Goal: Find specific page/section: Find specific page/section

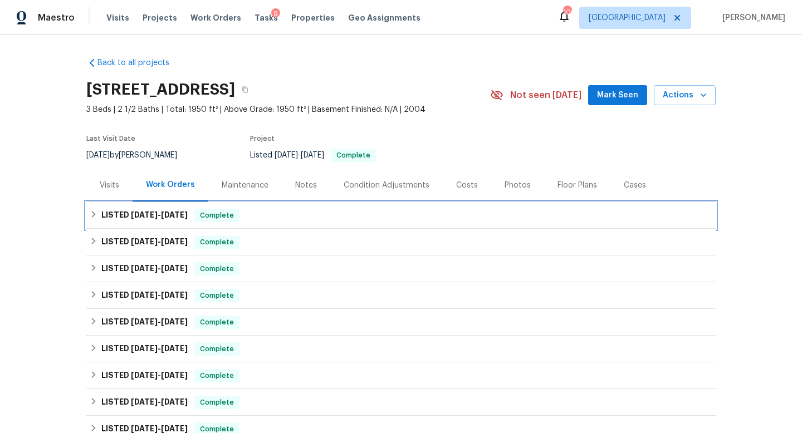
click at [188, 221] on h6 "LISTED 8/28/25 - 9/2/25" at bounding box center [144, 215] width 86 height 13
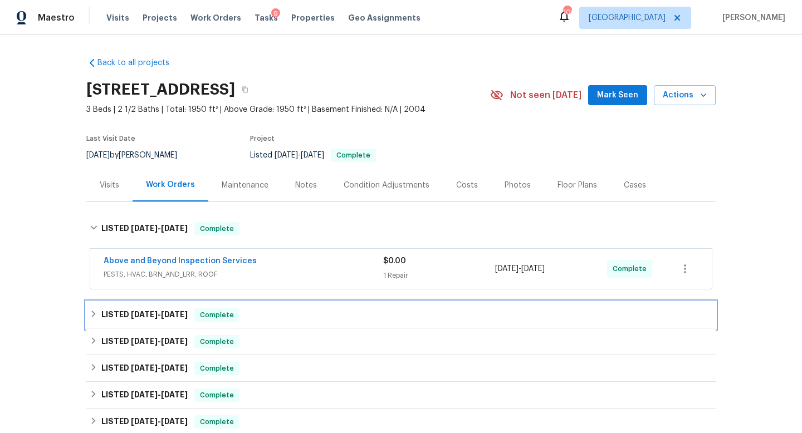
click at [186, 323] on div "LISTED 8/13/25 - 8/18/25 Complete" at bounding box center [400, 315] width 629 height 27
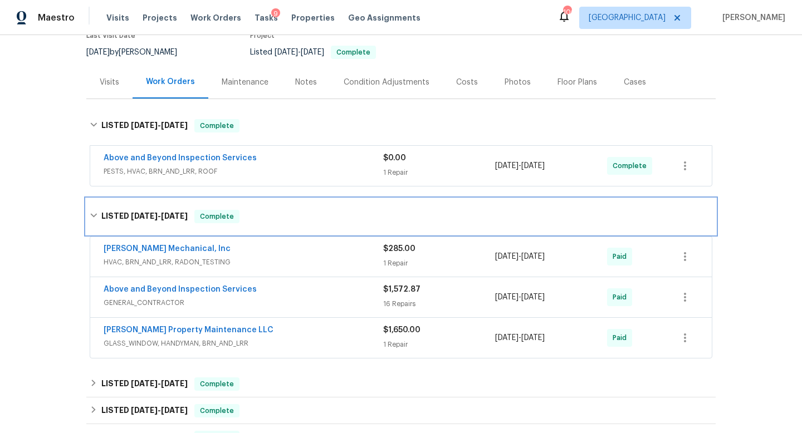
scroll to position [104, 0]
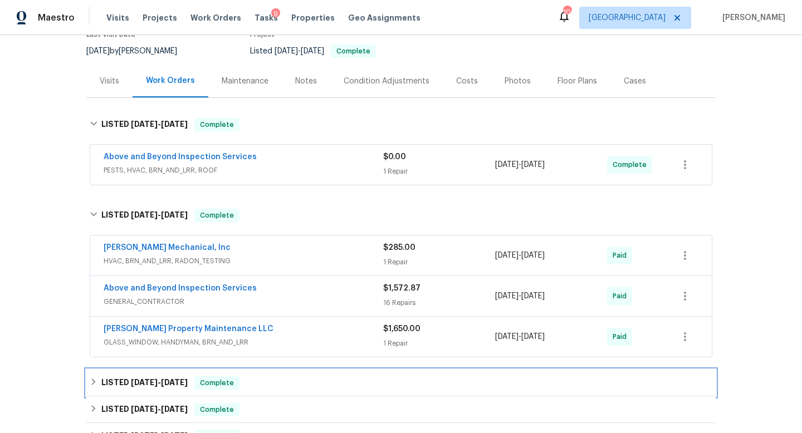
click at [168, 386] on h6 "LISTED 8/4/25 - 8/6/25" at bounding box center [144, 382] width 86 height 13
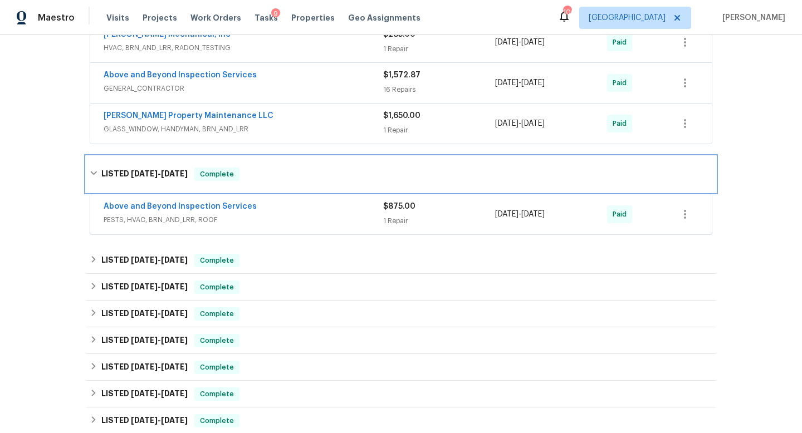
scroll to position [320, 0]
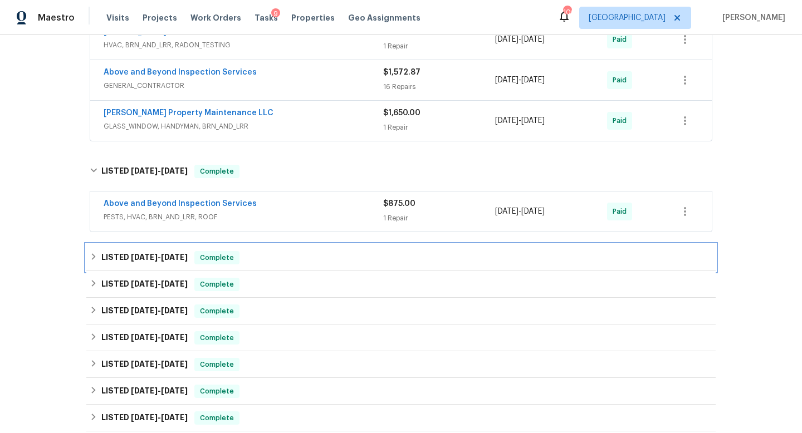
click at [176, 255] on span "6/30/25" at bounding box center [174, 257] width 27 height 8
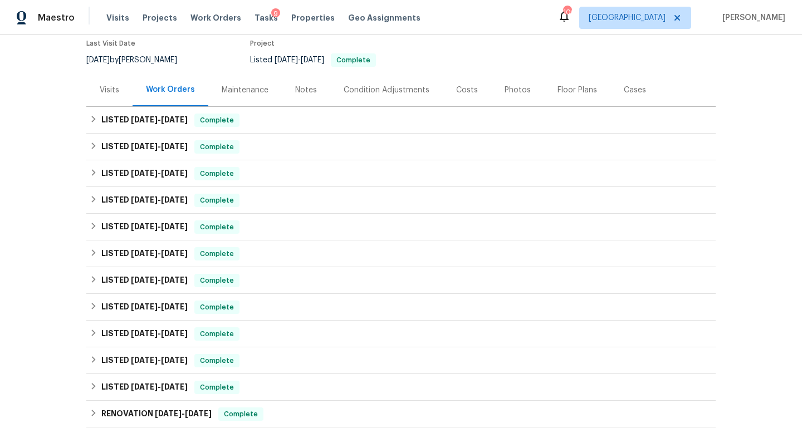
scroll to position [313, 0]
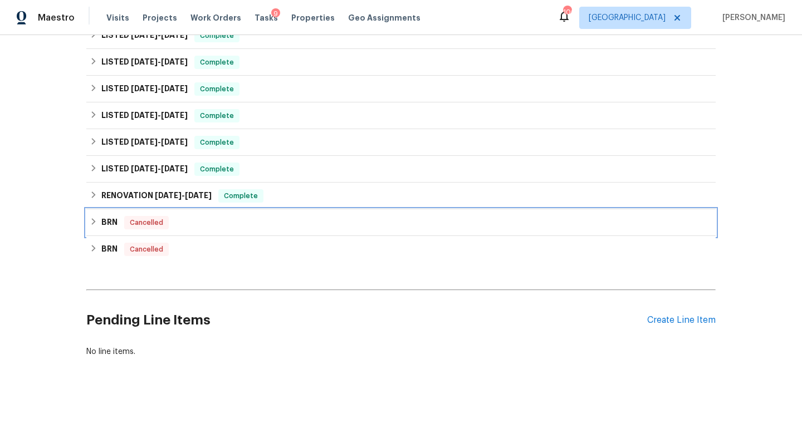
click at [109, 220] on h6 "BRN" at bounding box center [109, 222] width 16 height 13
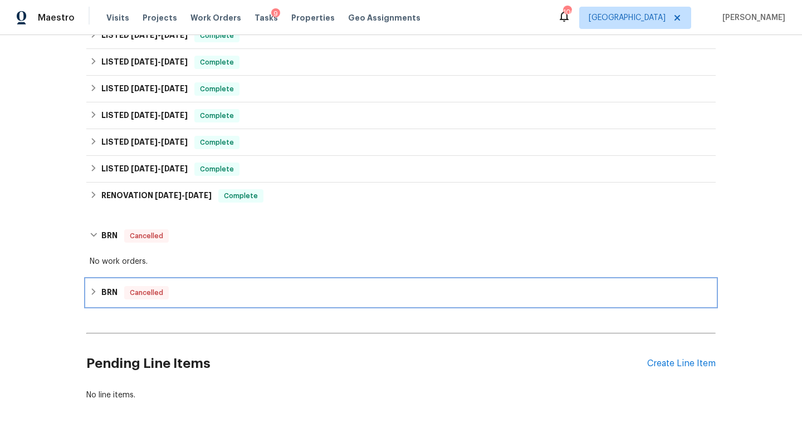
click at [115, 294] on h6 "BRN" at bounding box center [109, 292] width 16 height 13
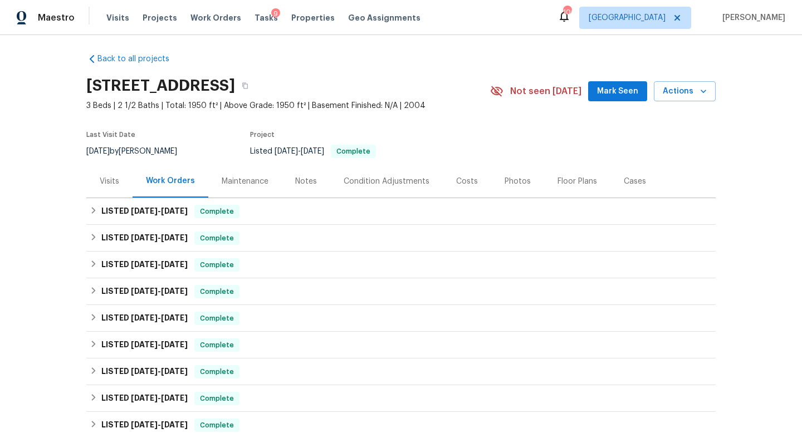
scroll to position [0, 0]
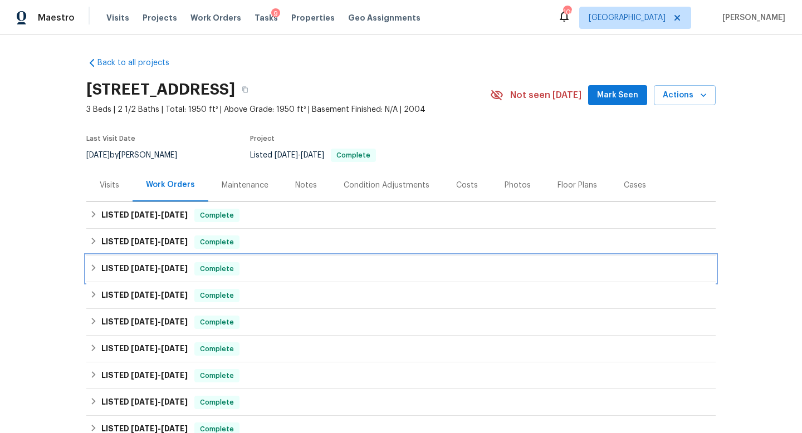
click at [159, 265] on span "8/4/25 - 8/6/25" at bounding box center [159, 268] width 57 height 8
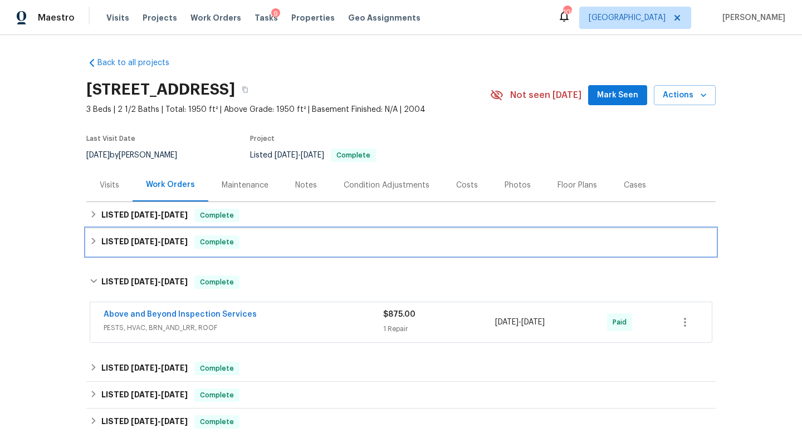
click at [161, 240] on span "8/13/25 - 8/18/25" at bounding box center [159, 242] width 57 height 8
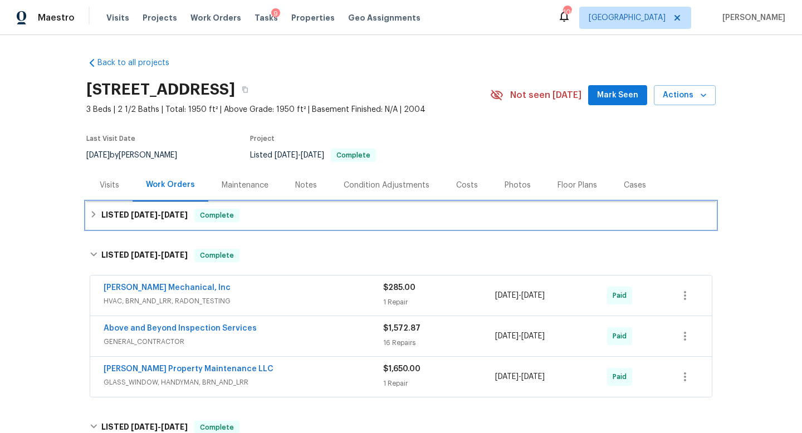
click at [165, 220] on h6 "LISTED 8/28/25 - 9/2/25" at bounding box center [144, 215] width 86 height 13
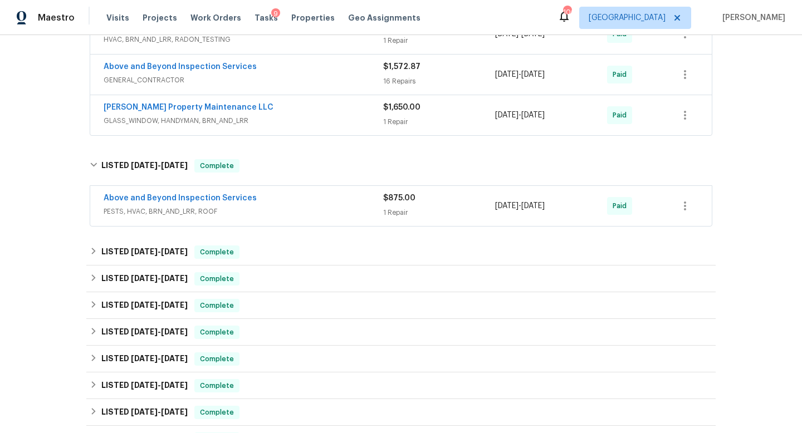
scroll to position [353, 0]
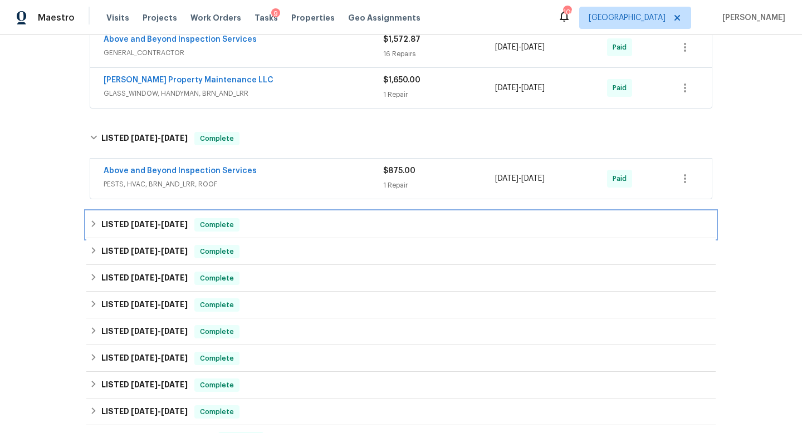
click at [132, 225] on span "6/23/25" at bounding box center [144, 224] width 27 height 8
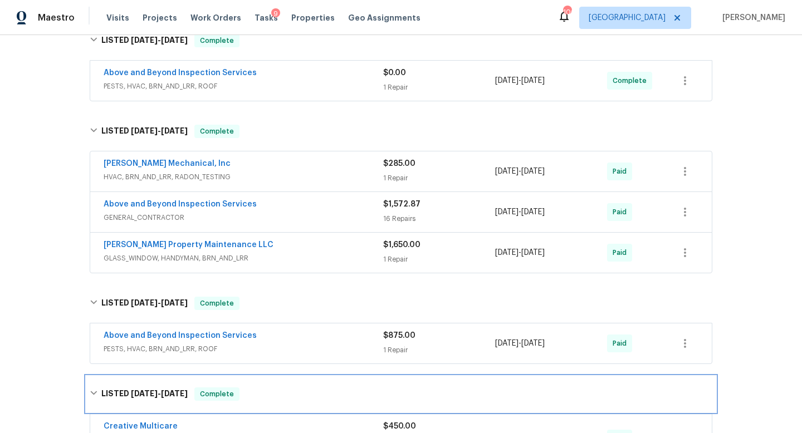
scroll to position [180, 0]
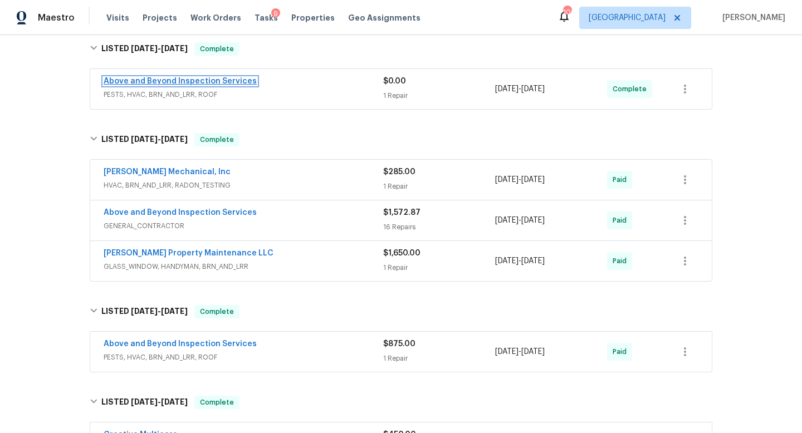
click at [243, 82] on link "Above and Beyond Inspection Services" at bounding box center [180, 81] width 153 height 8
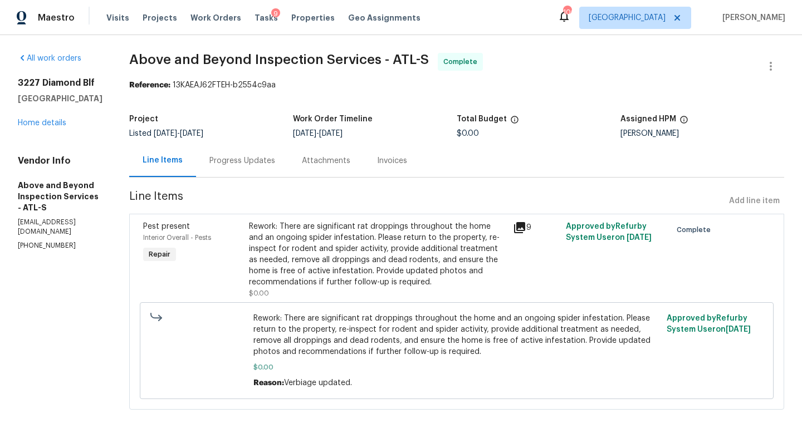
click at [272, 151] on div "Progress Updates" at bounding box center [242, 160] width 92 height 33
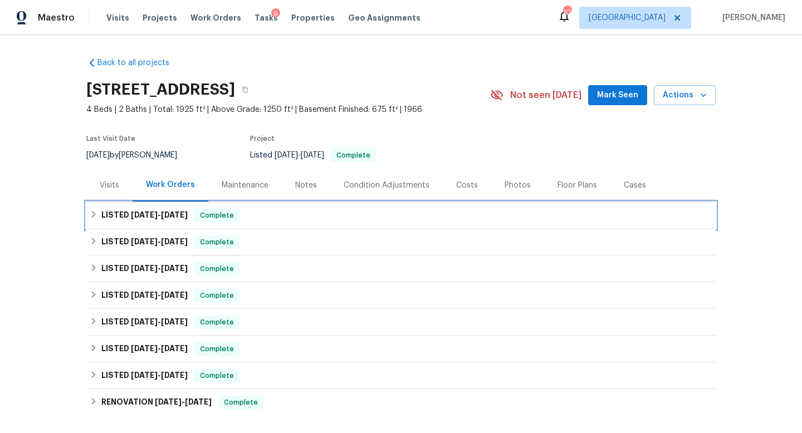
click at [406, 219] on div "LISTED [DATE] - [DATE] Complete" at bounding box center [401, 215] width 622 height 13
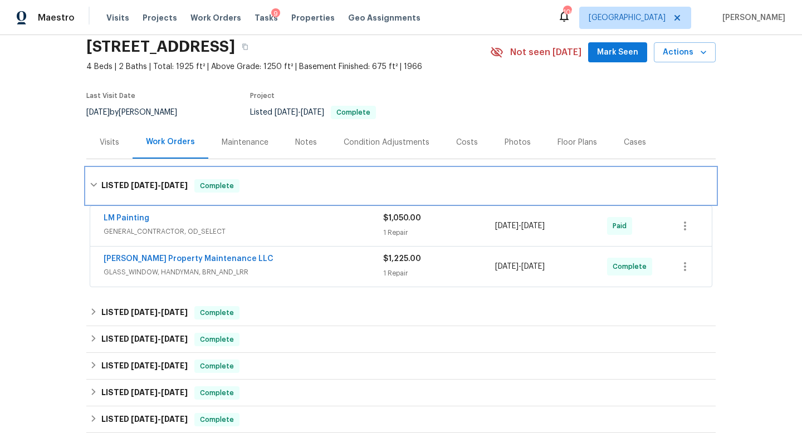
scroll to position [46, 0]
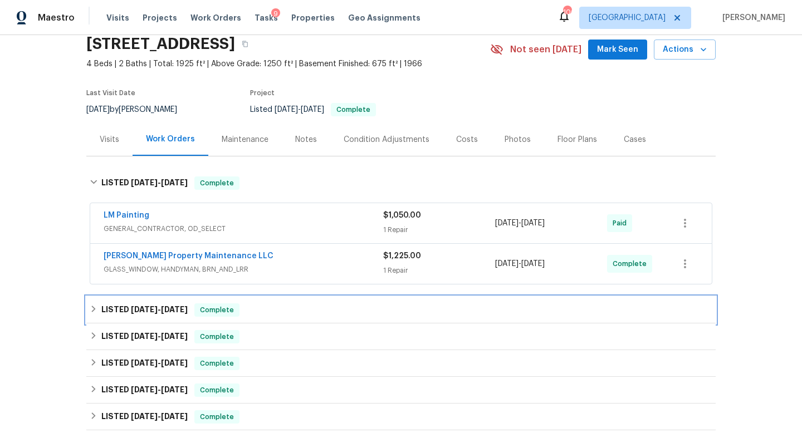
click at [222, 311] on span "Complete" at bounding box center [216, 309] width 43 height 11
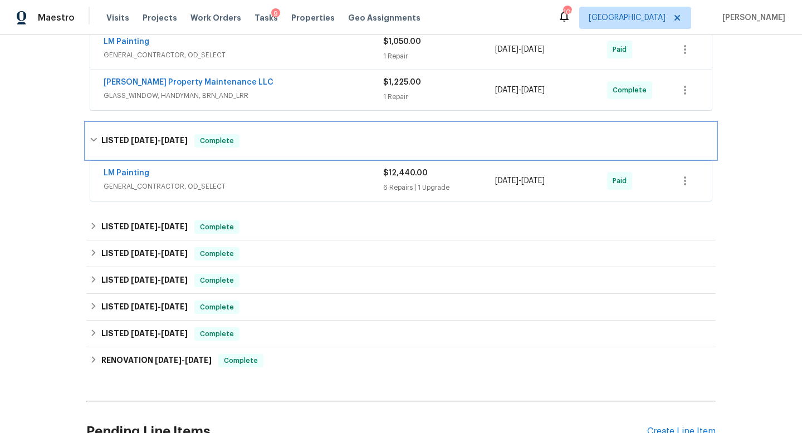
scroll to position [220, 0]
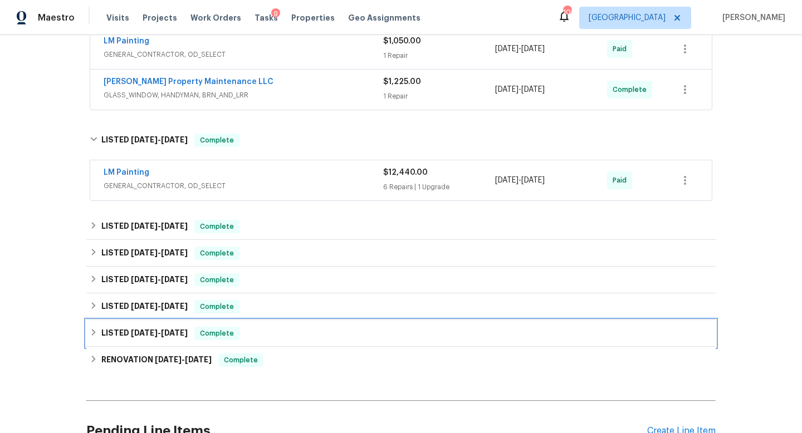
click at [183, 329] on span "[DATE]" at bounding box center [174, 333] width 27 height 8
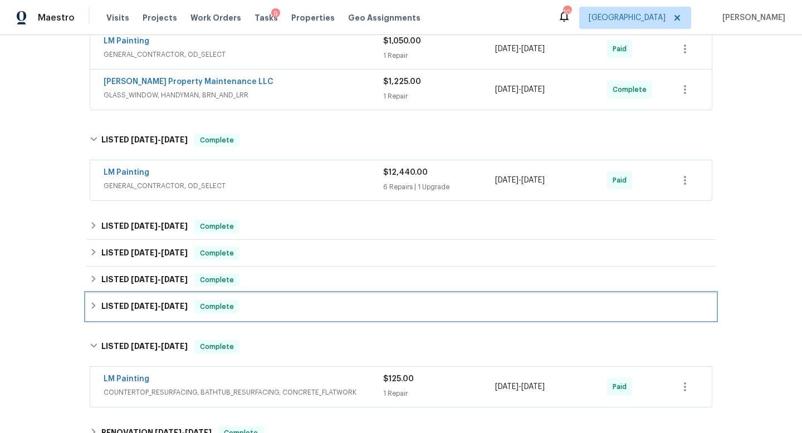
click at [183, 309] on span "[DATE]" at bounding box center [174, 306] width 27 height 8
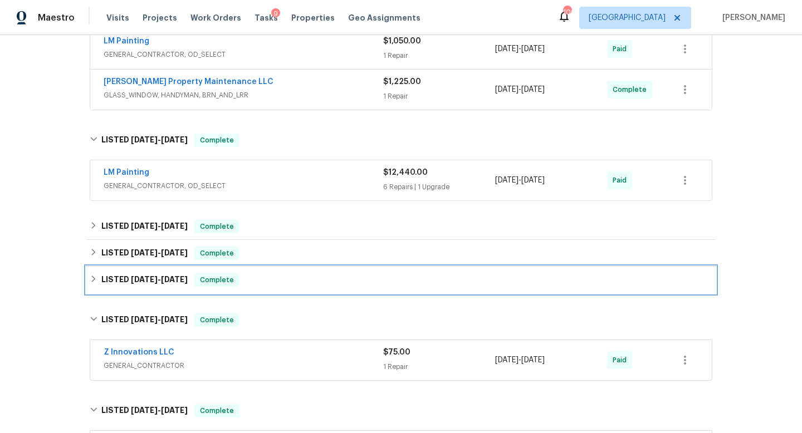
click at [183, 284] on h6 "LISTED [DATE] - [DATE]" at bounding box center [144, 279] width 86 height 13
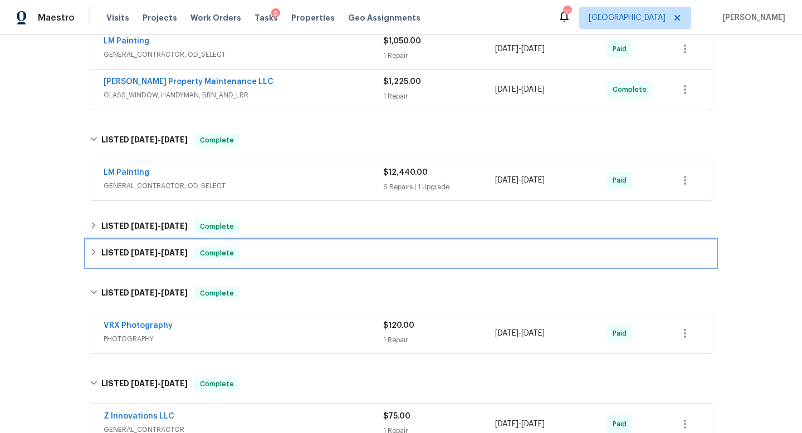
click at [185, 249] on span "[DATE]" at bounding box center [174, 253] width 27 height 8
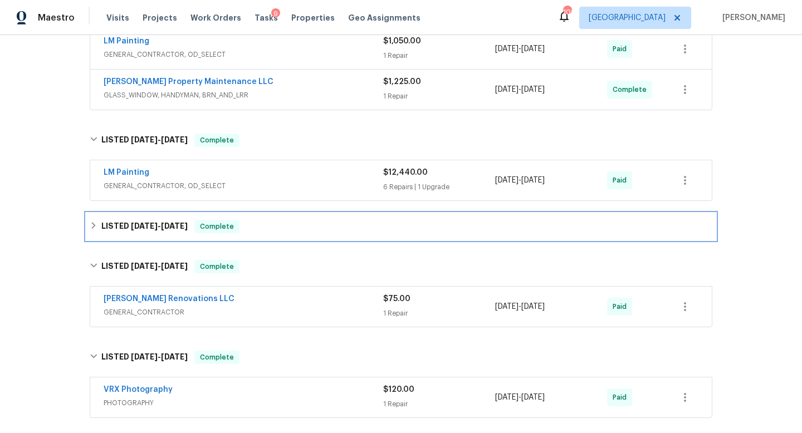
click at [184, 236] on div "LISTED [DATE] - [DATE] Complete" at bounding box center [400, 226] width 629 height 27
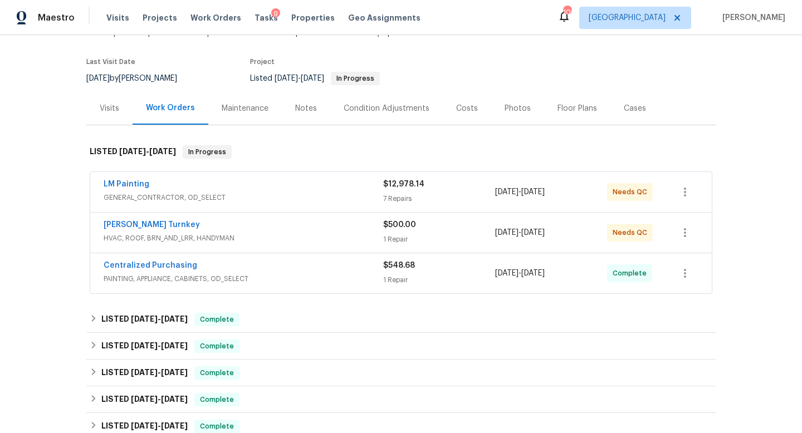
scroll to position [81, 0]
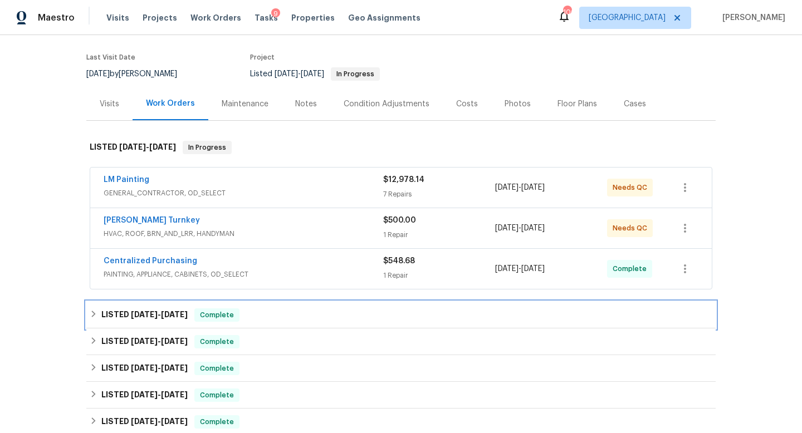
click at [176, 313] on span "6/6/25" at bounding box center [174, 315] width 27 height 8
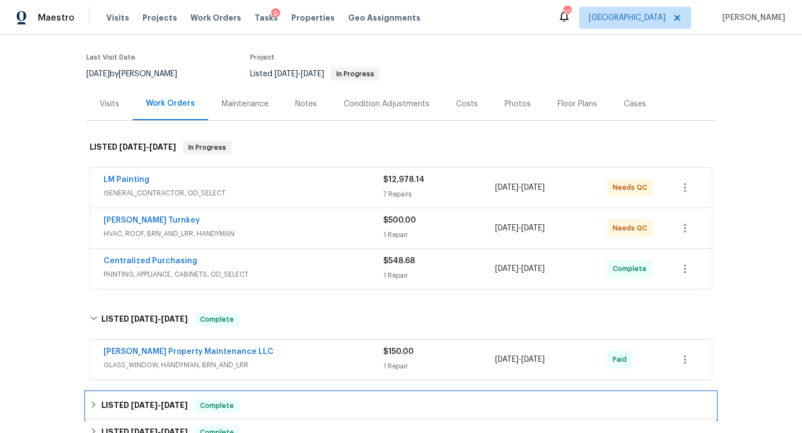
click at [166, 407] on span "4/5/25" at bounding box center [174, 405] width 27 height 8
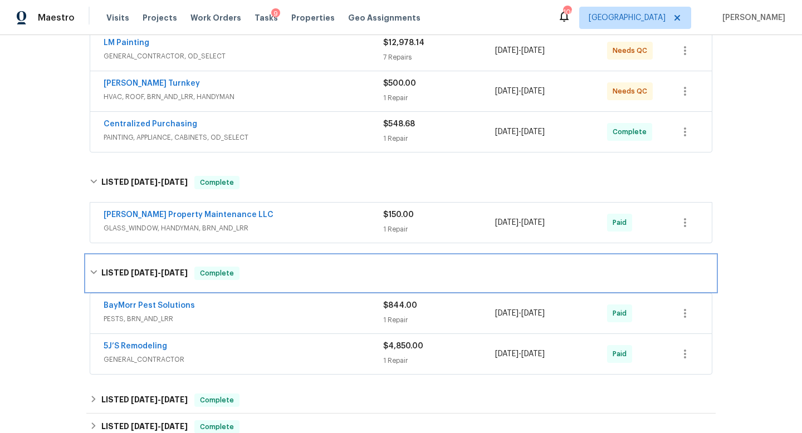
scroll to position [242, 0]
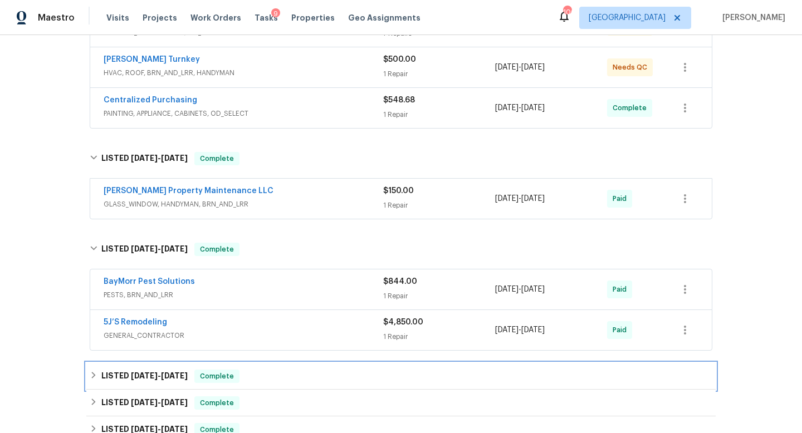
click at [161, 374] on span "3/18/25" at bounding box center [174, 376] width 27 height 8
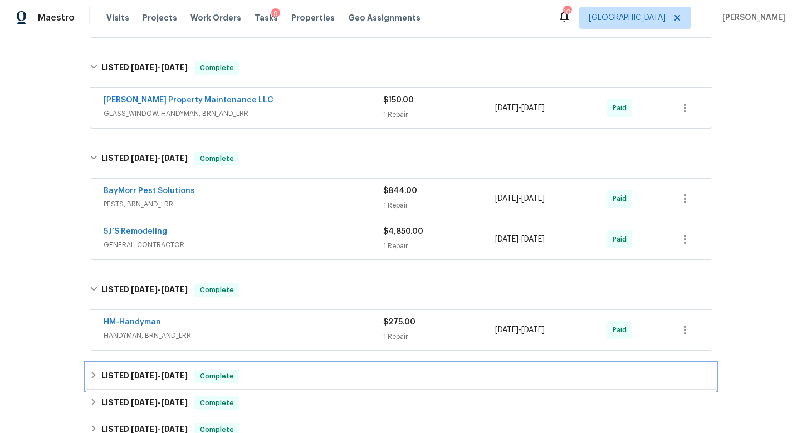
click at [158, 374] on span "12/30/24" at bounding box center [144, 376] width 27 height 8
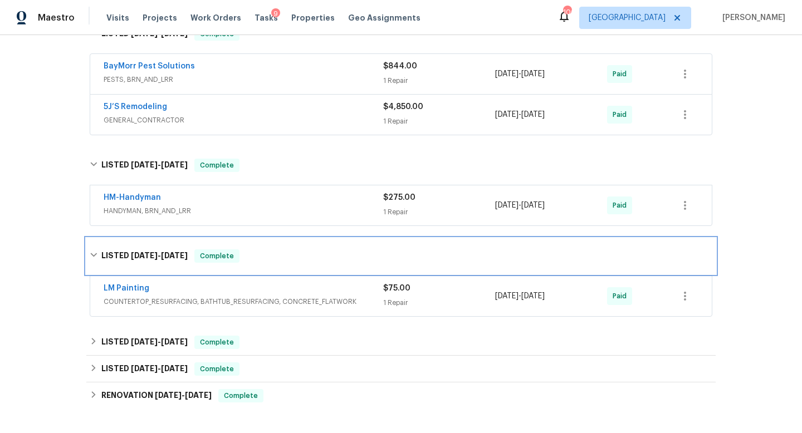
scroll to position [463, 0]
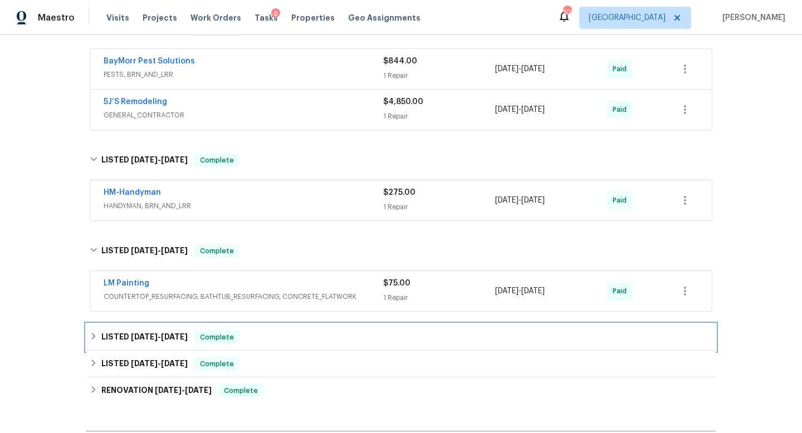
click at [169, 338] on span "12/13/24" at bounding box center [174, 337] width 27 height 8
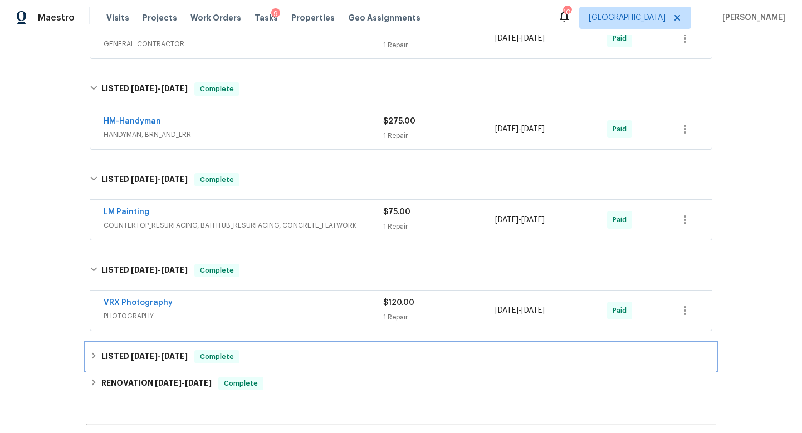
click at [164, 368] on div "LISTED 12/14/24 - 12/18/24 Complete" at bounding box center [400, 356] width 629 height 27
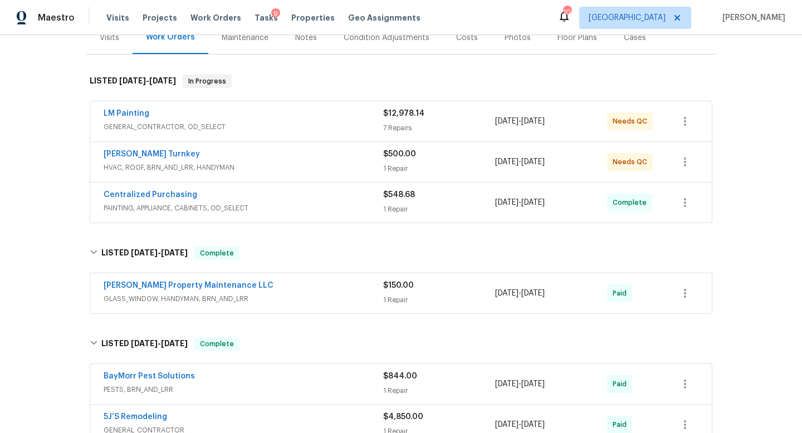
scroll to position [167, 0]
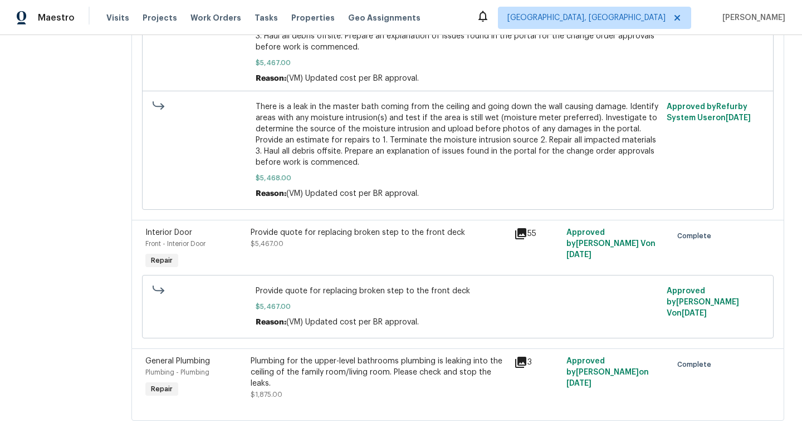
scroll to position [381, 0]
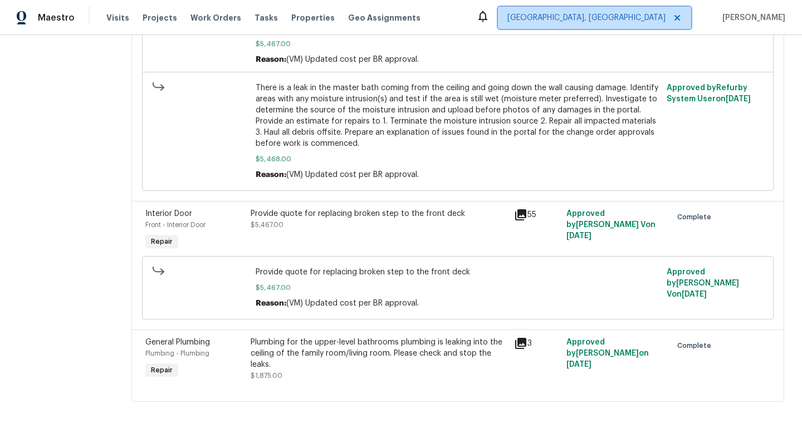
click at [631, 17] on span "[GEOGRAPHIC_DATA], [GEOGRAPHIC_DATA]" at bounding box center [586, 17] width 158 height 11
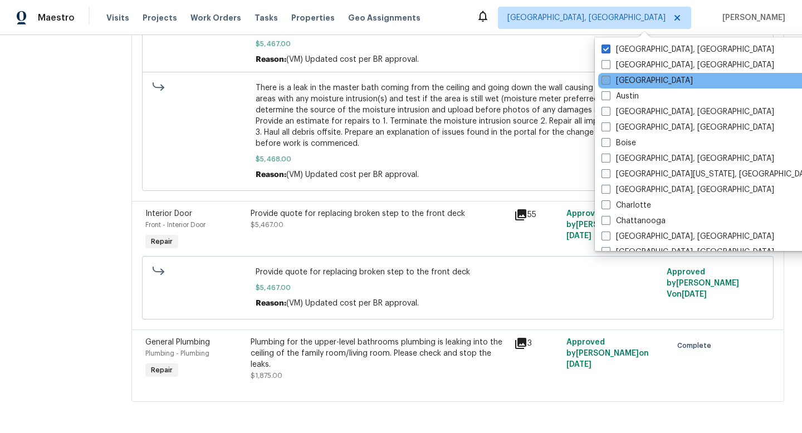
click at [609, 81] on span at bounding box center [605, 80] width 9 height 9
click at [608, 81] on input "[GEOGRAPHIC_DATA]" at bounding box center [604, 78] width 7 height 7
checkbox input "true"
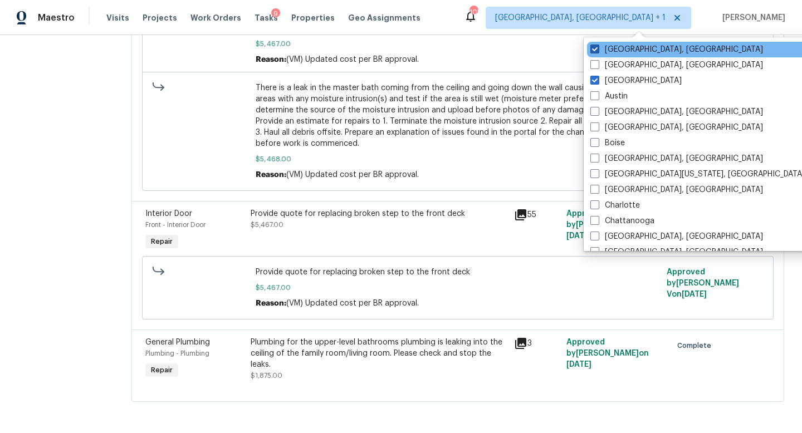
click at [597, 50] on span at bounding box center [594, 49] width 9 height 9
click at [597, 50] on input "[GEOGRAPHIC_DATA], [GEOGRAPHIC_DATA]" at bounding box center [593, 47] width 7 height 7
checkbox input "false"
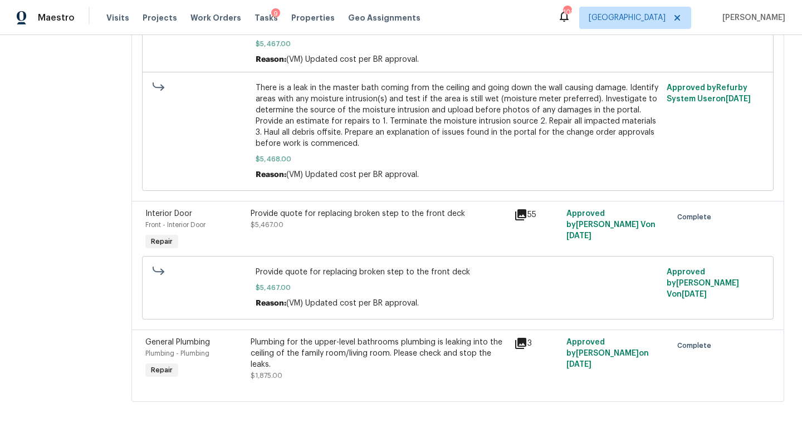
click at [550, 15] on div "Maestro Visits Projects Work Orders Tasks 9 Properties Geo Assignments 102 [GEO…" at bounding box center [401, 17] width 802 height 35
